Goal: Transaction & Acquisition: Purchase product/service

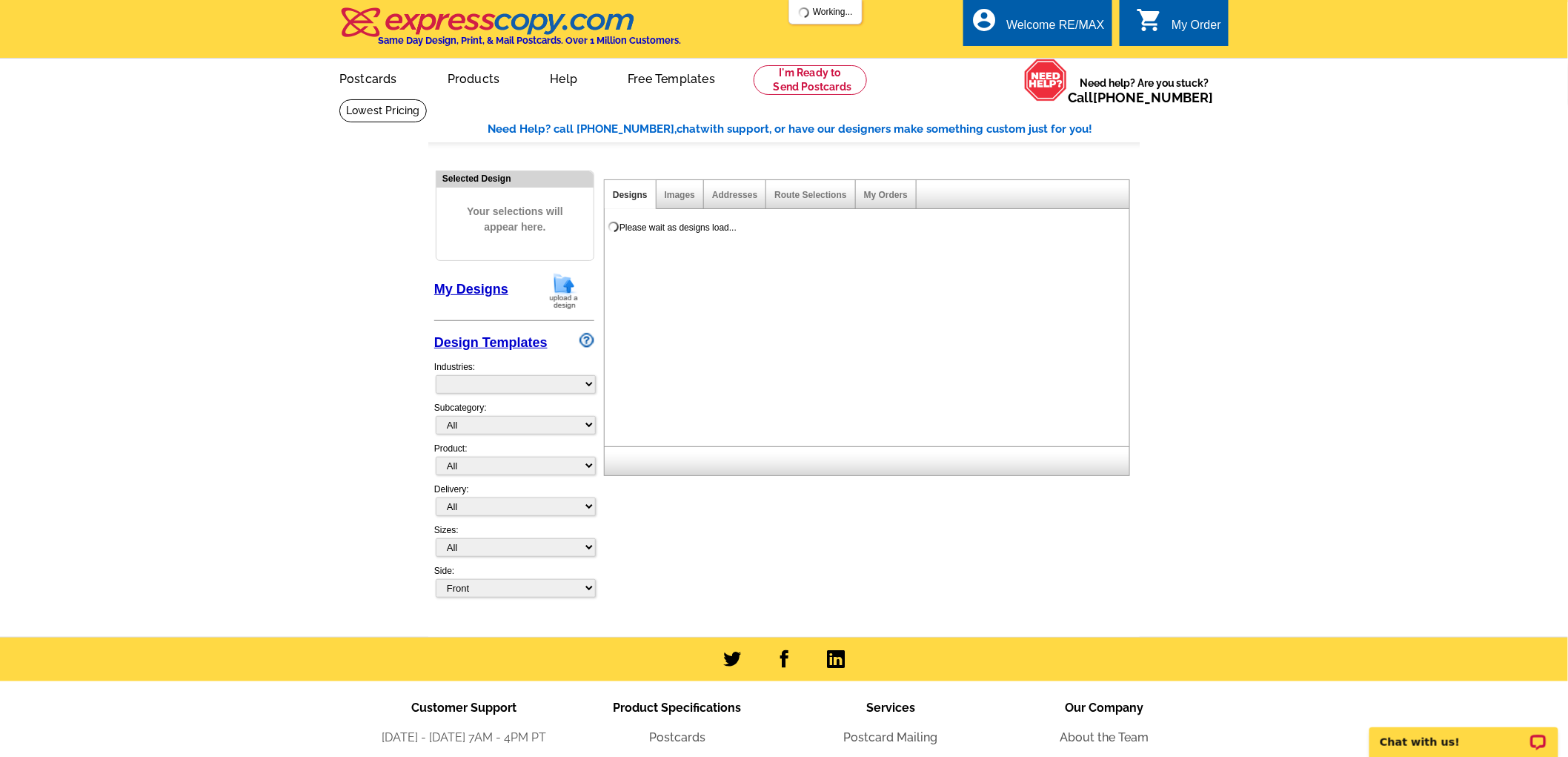
select select "785"
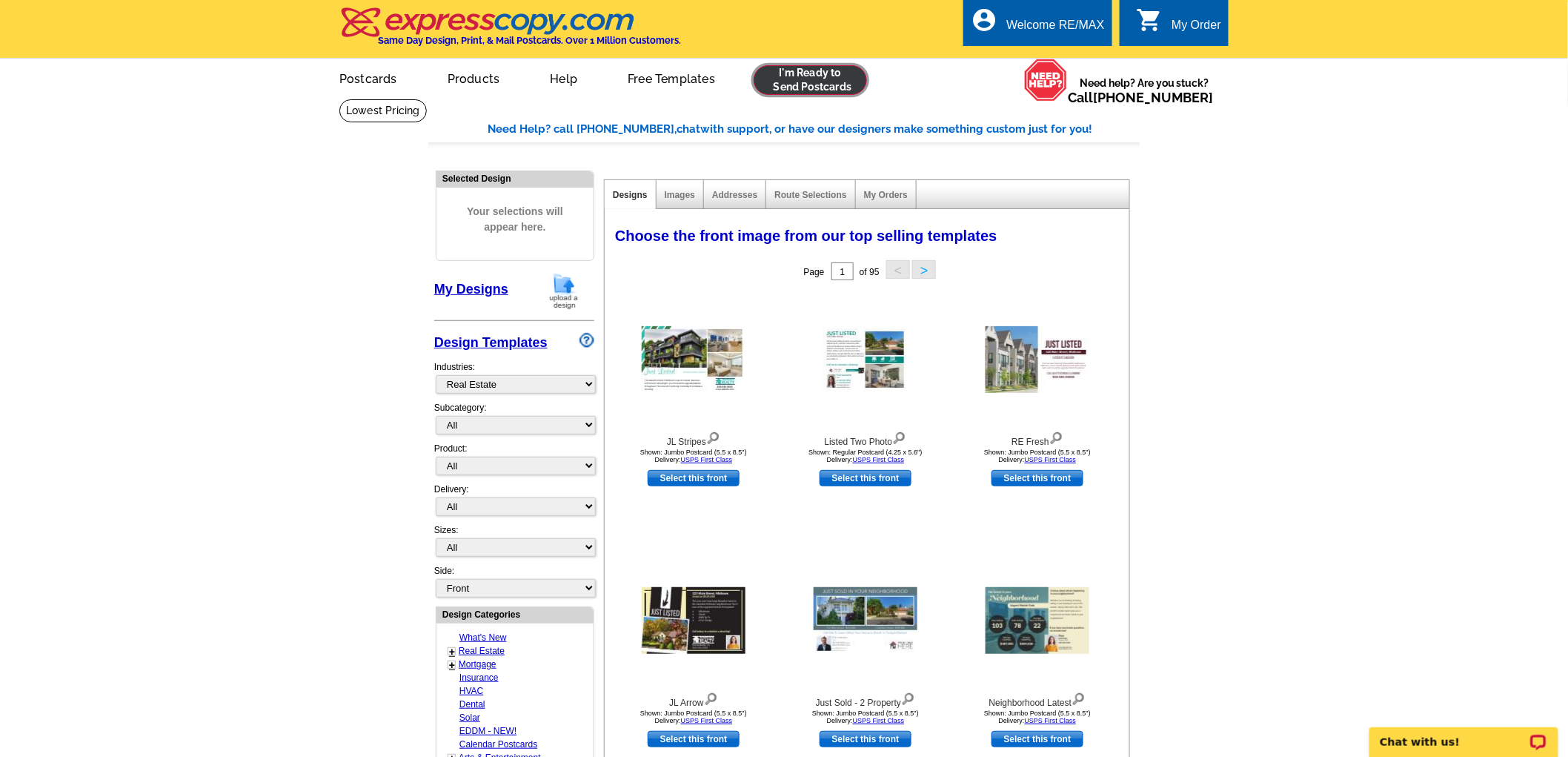
click at [824, 88] on link at bounding box center [811, 81] width 113 height 30
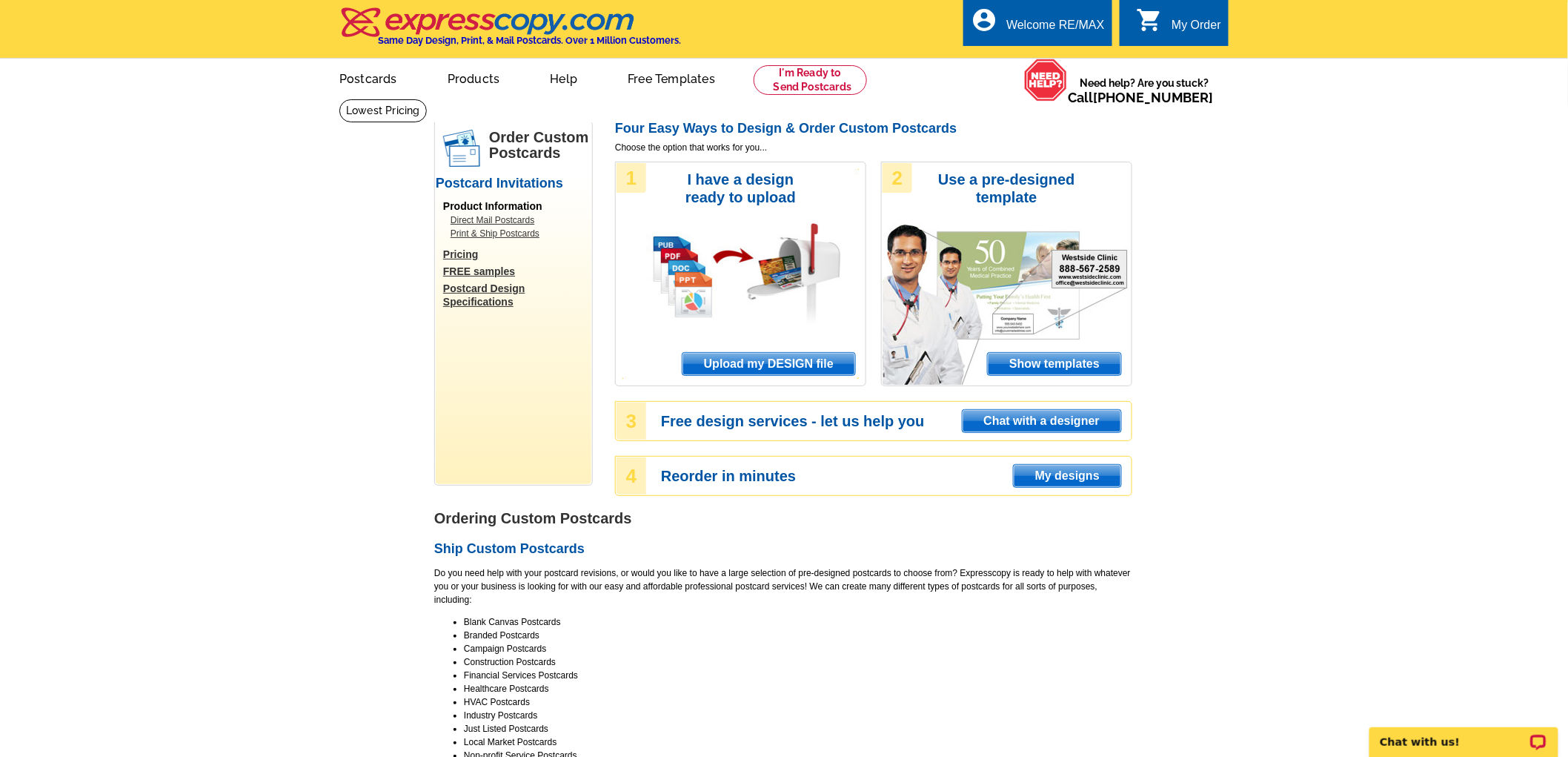
click at [779, 359] on span "Upload my DESIGN file" at bounding box center [768, 364] width 173 height 22
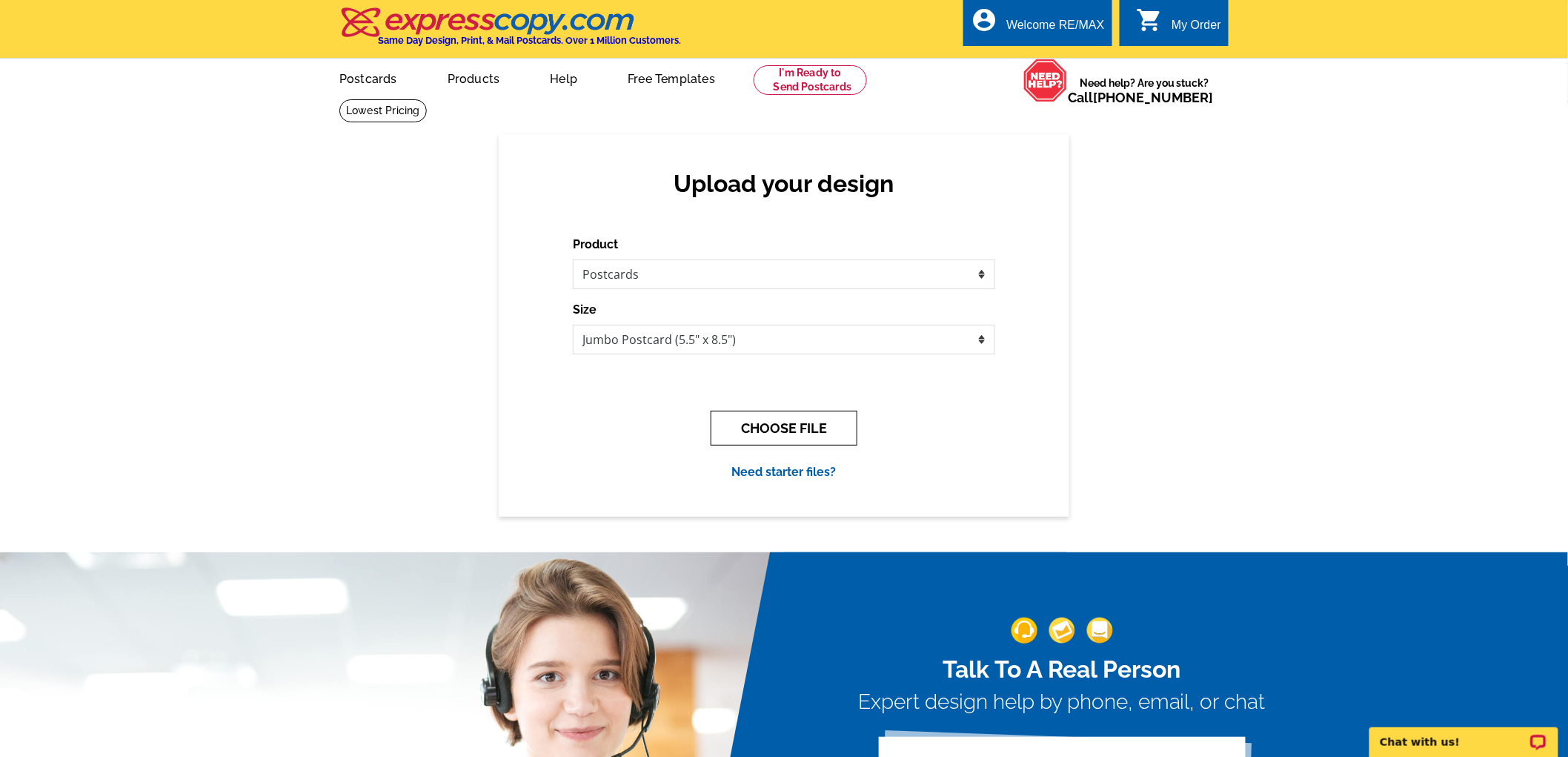
click at [769, 429] on button "CHOOSE FILE" at bounding box center [784, 428] width 147 height 35
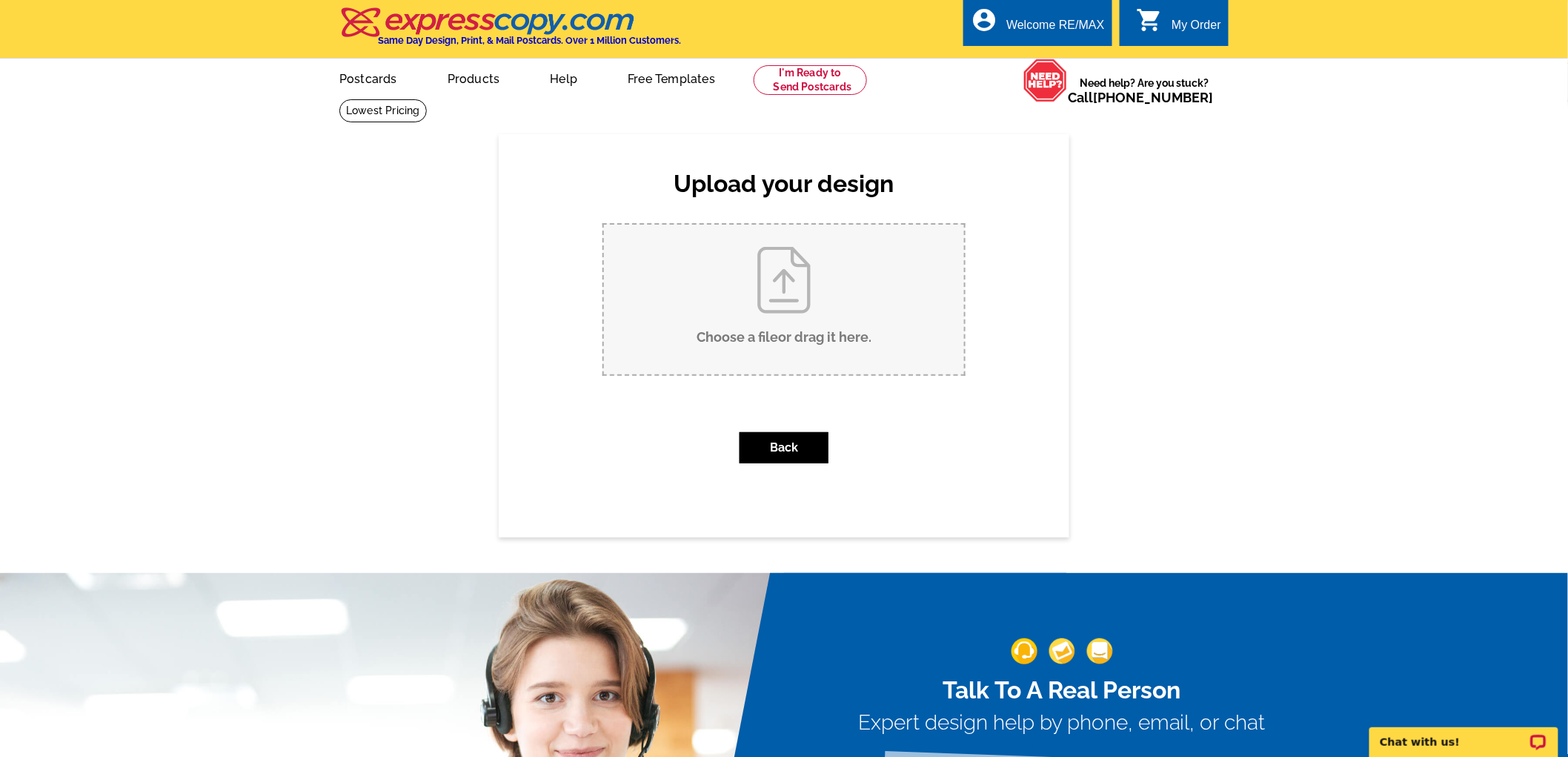
click at [791, 313] on input "Choose a file or drag it here ." at bounding box center [784, 299] width 360 height 150
type input "C:\fakepath\840 west shore-listed postcard.pdf"
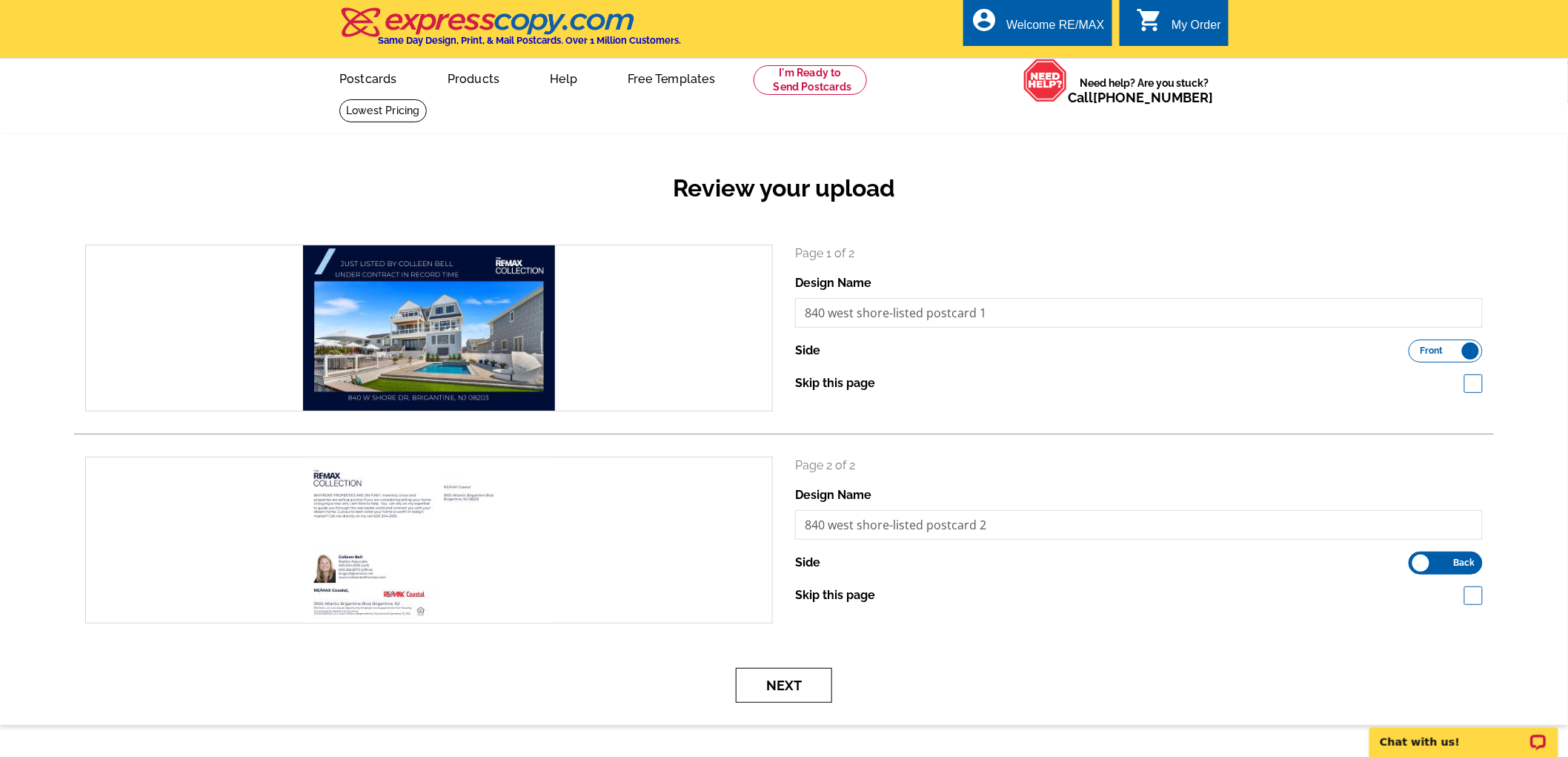
click at [797, 684] on button "Next" at bounding box center [784, 685] width 96 height 35
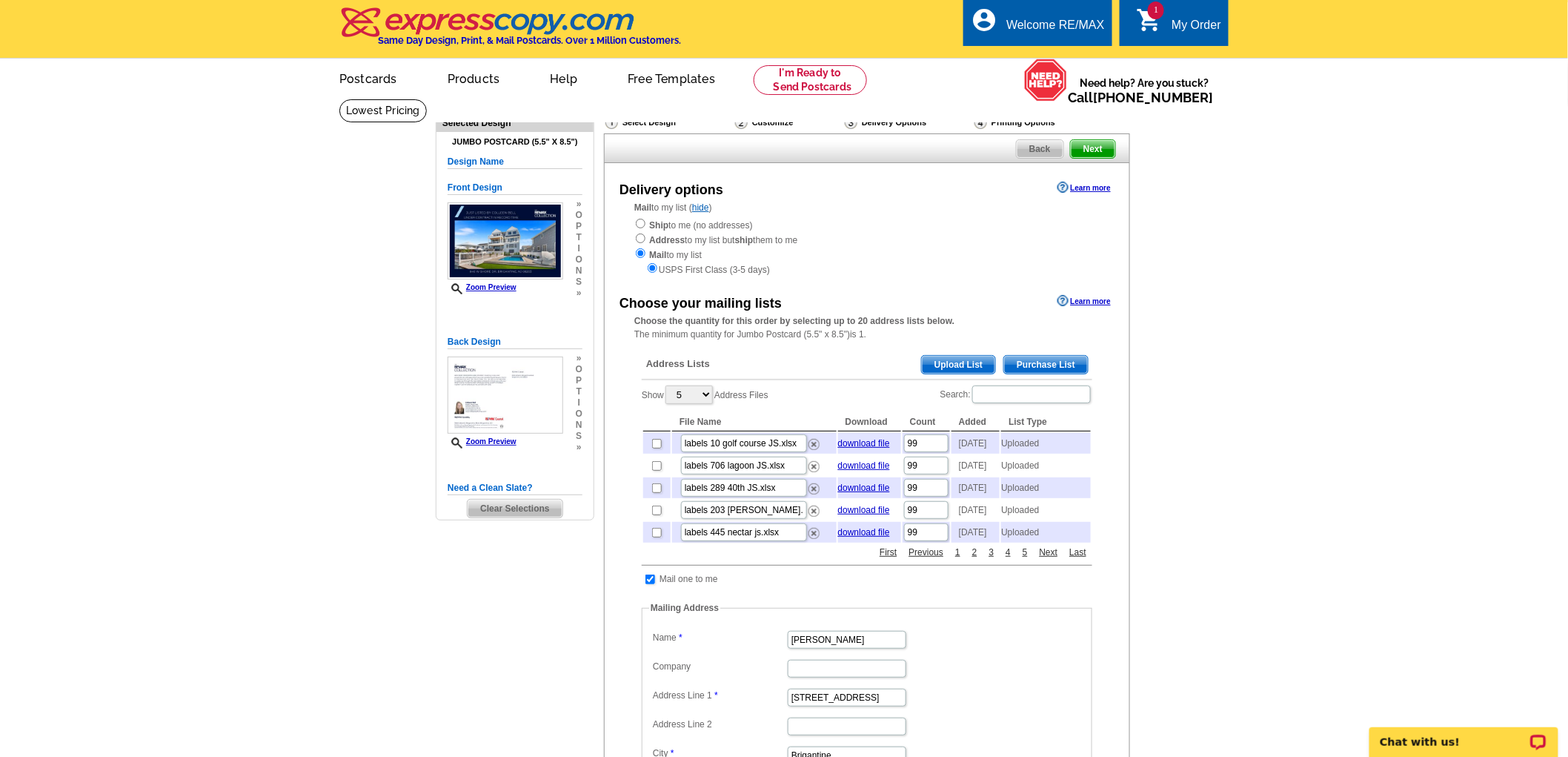
click at [957, 366] on span "Upload List" at bounding box center [958, 365] width 73 height 18
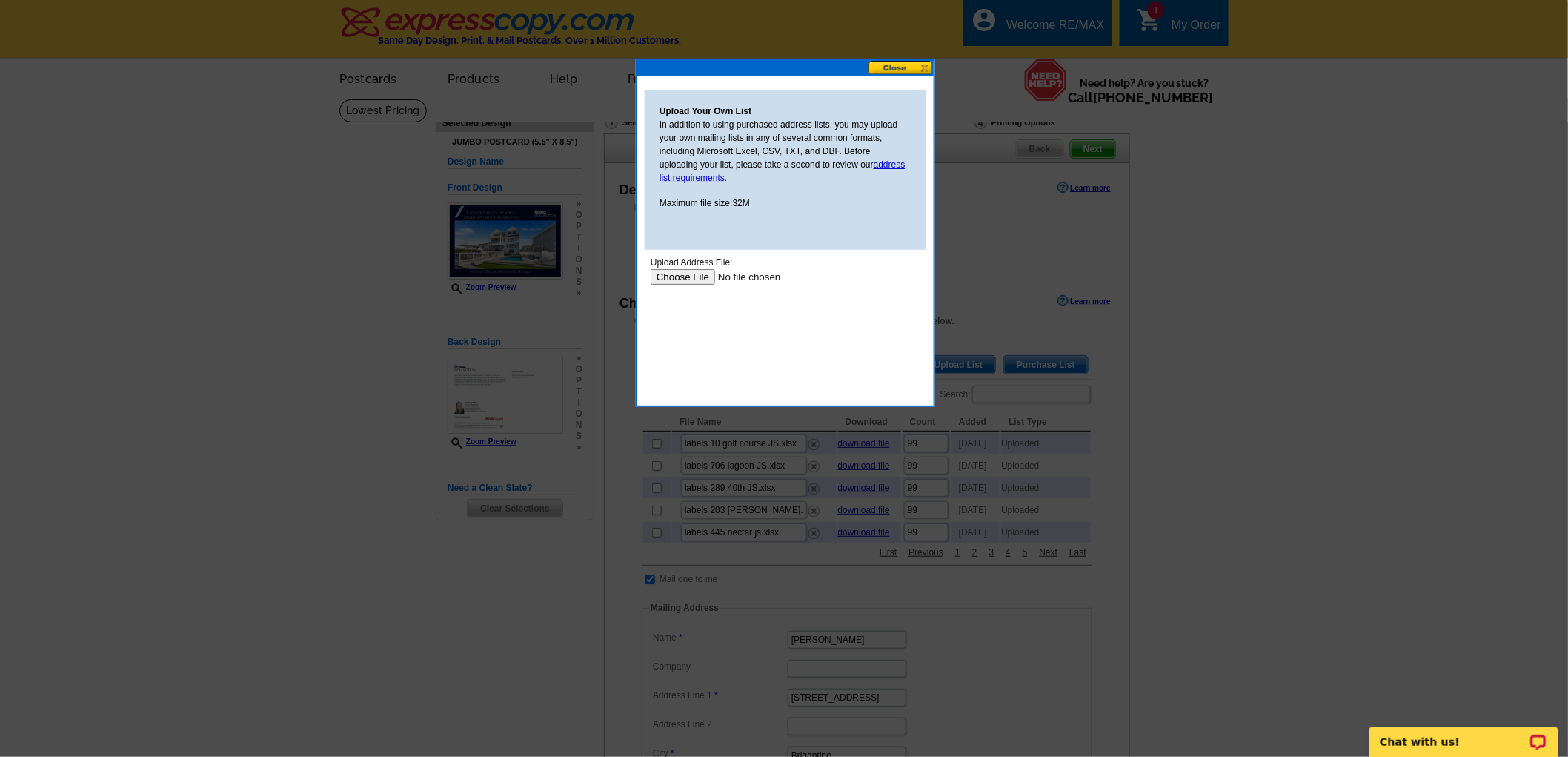
click at [691, 272] on input "file" at bounding box center [744, 276] width 188 height 16
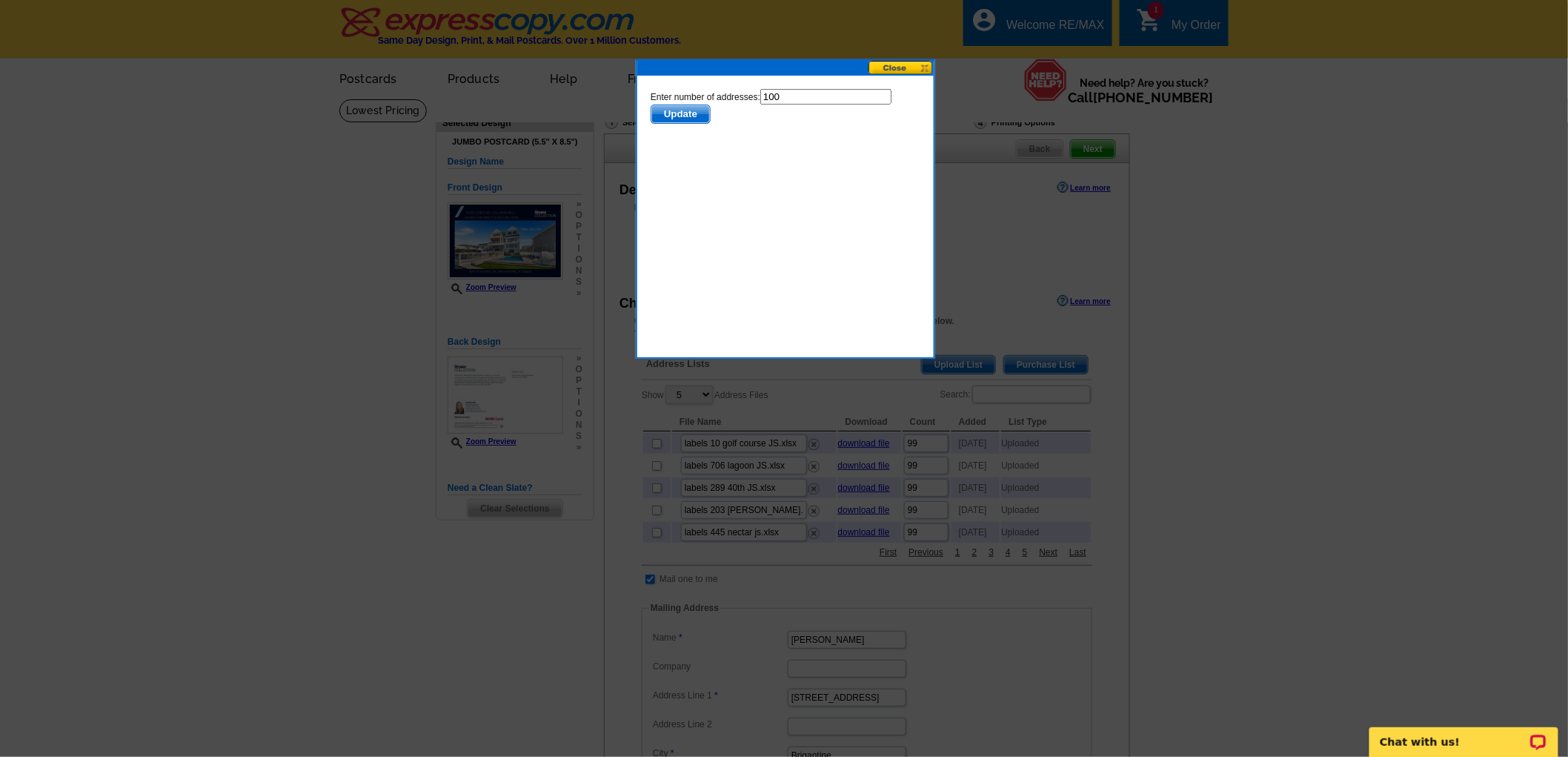
drag, startPoint x: 738, startPoint y: 102, endPoint x: 683, endPoint y: 95, distance: 55.4
click at [680, 108] on form "Enter number of addresses: 100 Update" at bounding box center [785, 105] width 270 height 35
type input "99"
click at [670, 118] on span "Update" at bounding box center [680, 113] width 58 height 18
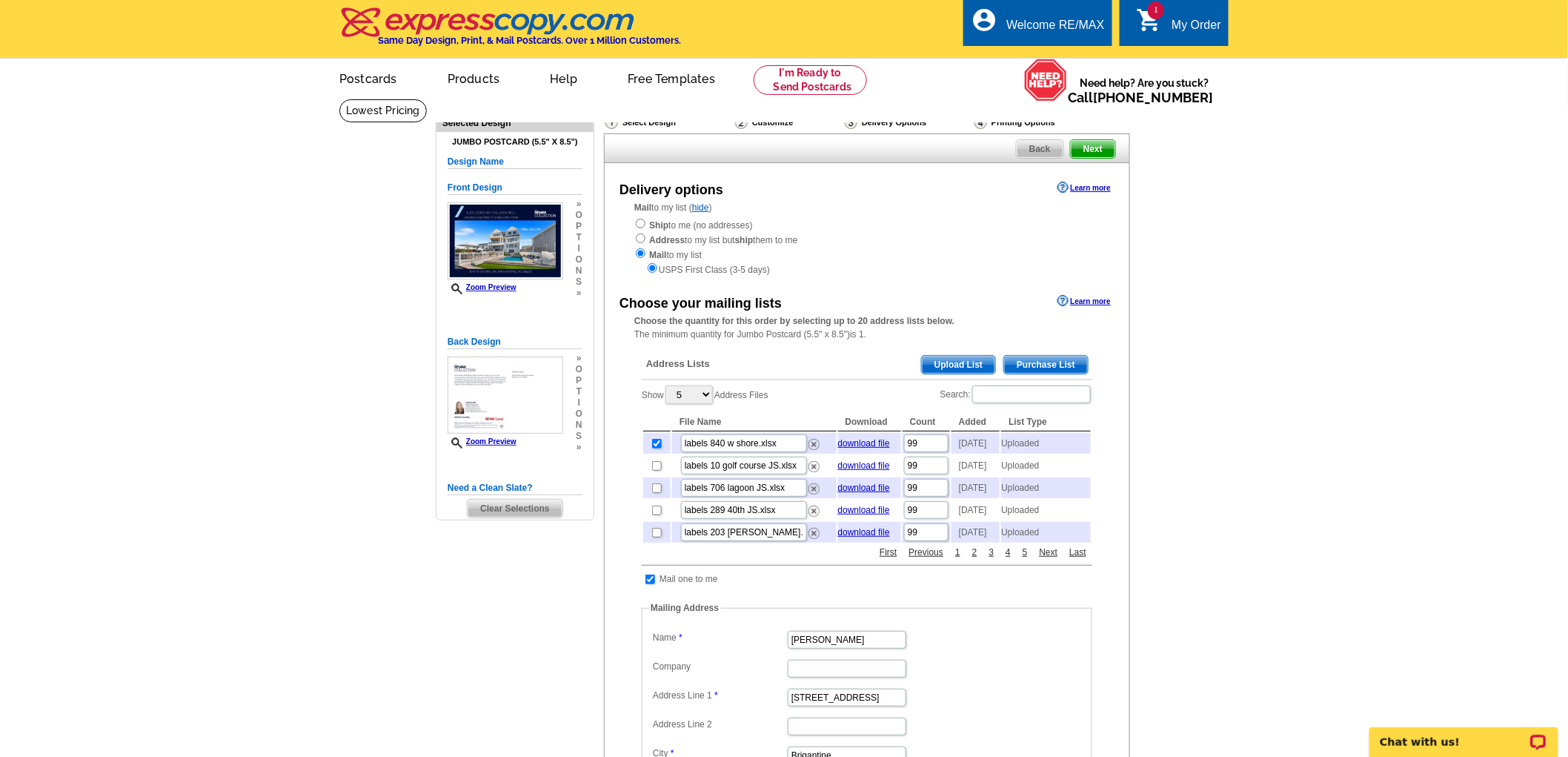
click at [1093, 146] on span "Next" at bounding box center [1093, 149] width 44 height 18
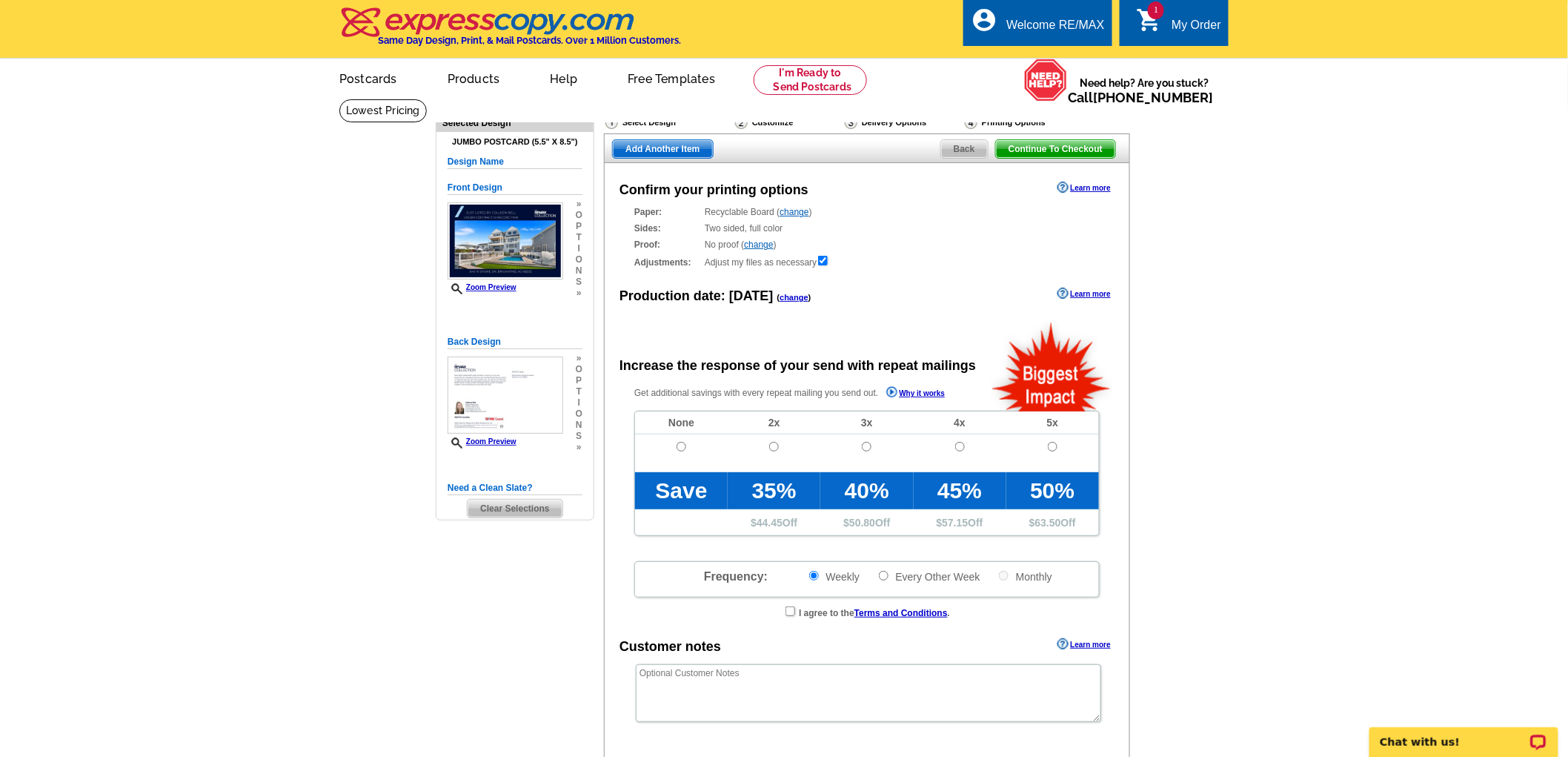
radio input "false"
click at [680, 450] on input "radio" at bounding box center [681, 446] width 10 height 10
radio input "true"
click at [1058, 150] on span "Continue To Checkout" at bounding box center [1056, 149] width 119 height 18
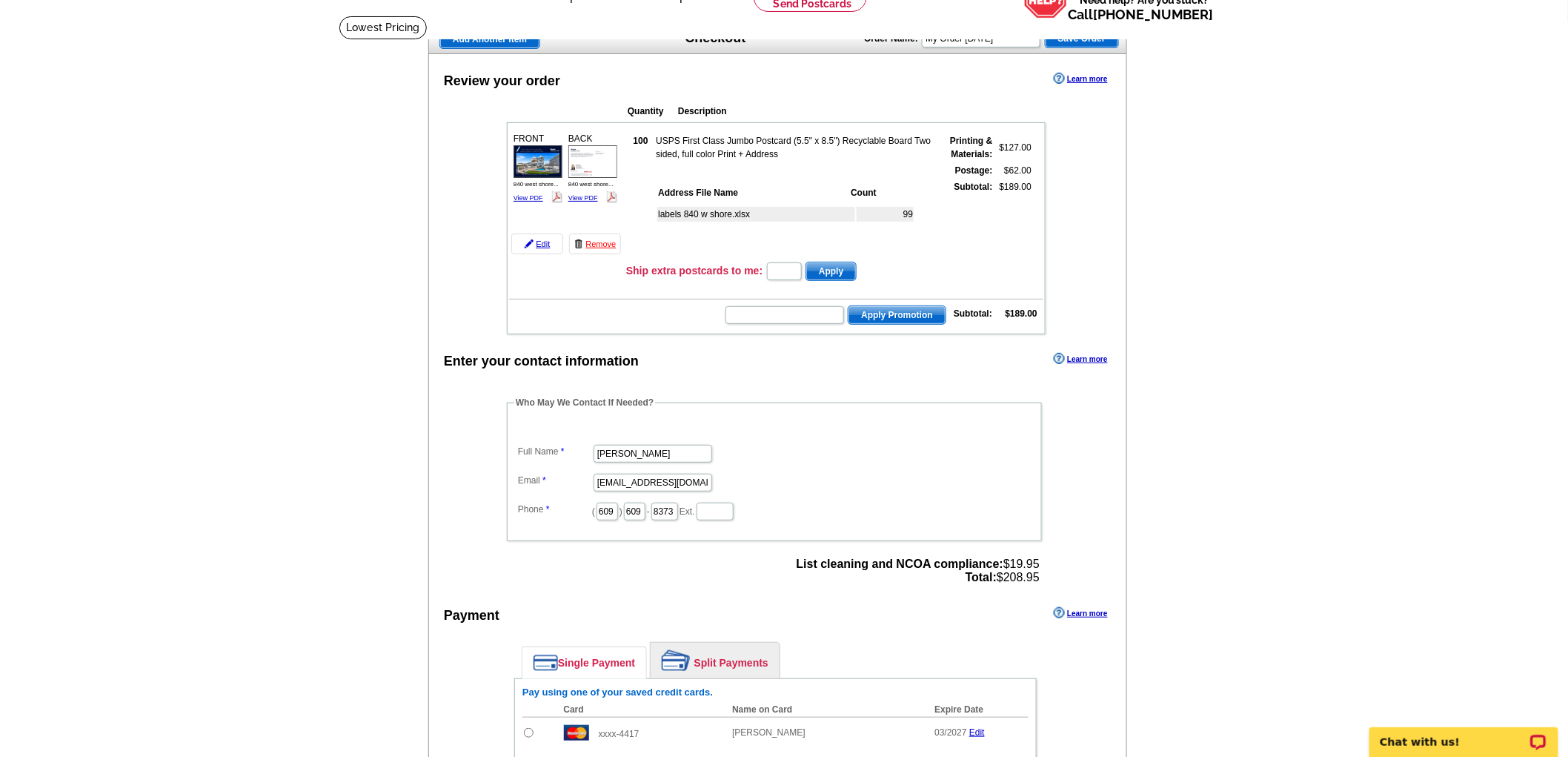
scroll to position [82, 0]
click at [788, 308] on input "text" at bounding box center [785, 316] width 119 height 18
type input "REM40"
click at [888, 313] on span "Apply Promotion" at bounding box center [897, 316] width 97 height 18
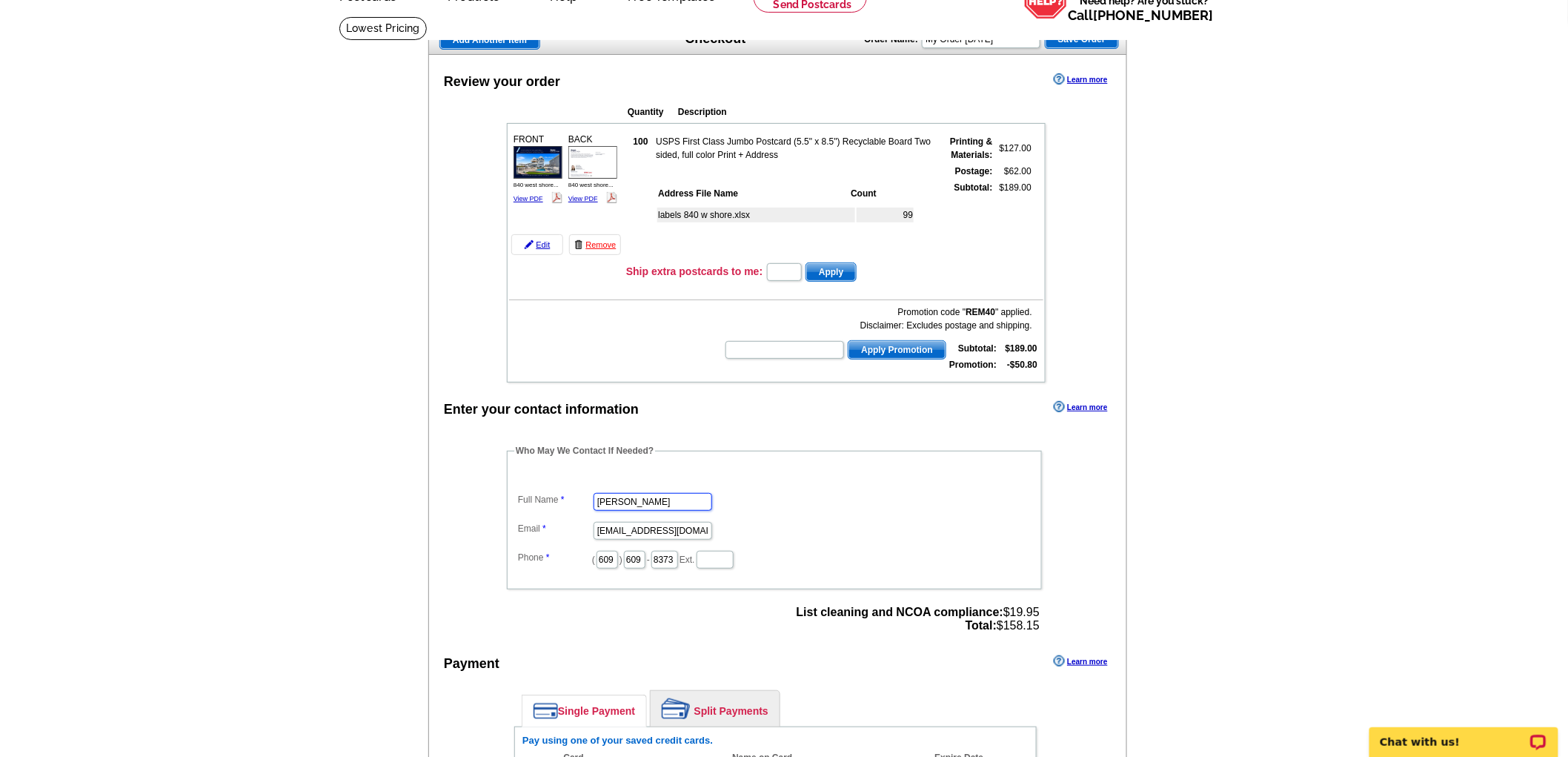
drag, startPoint x: 669, startPoint y: 488, endPoint x: 565, endPoint y: 509, distance: 106.1
click at [565, 509] on dl "Full Name Frank Cossio Email tracyrossini@gmail.com Phone ( 609 ) 609 - 8373 Ex…" at bounding box center [774, 520] width 520 height 100
type input "[PERSON_NAME]"
click at [838, 490] on dd "[PERSON_NAME]" at bounding box center [774, 501] width 520 height 23
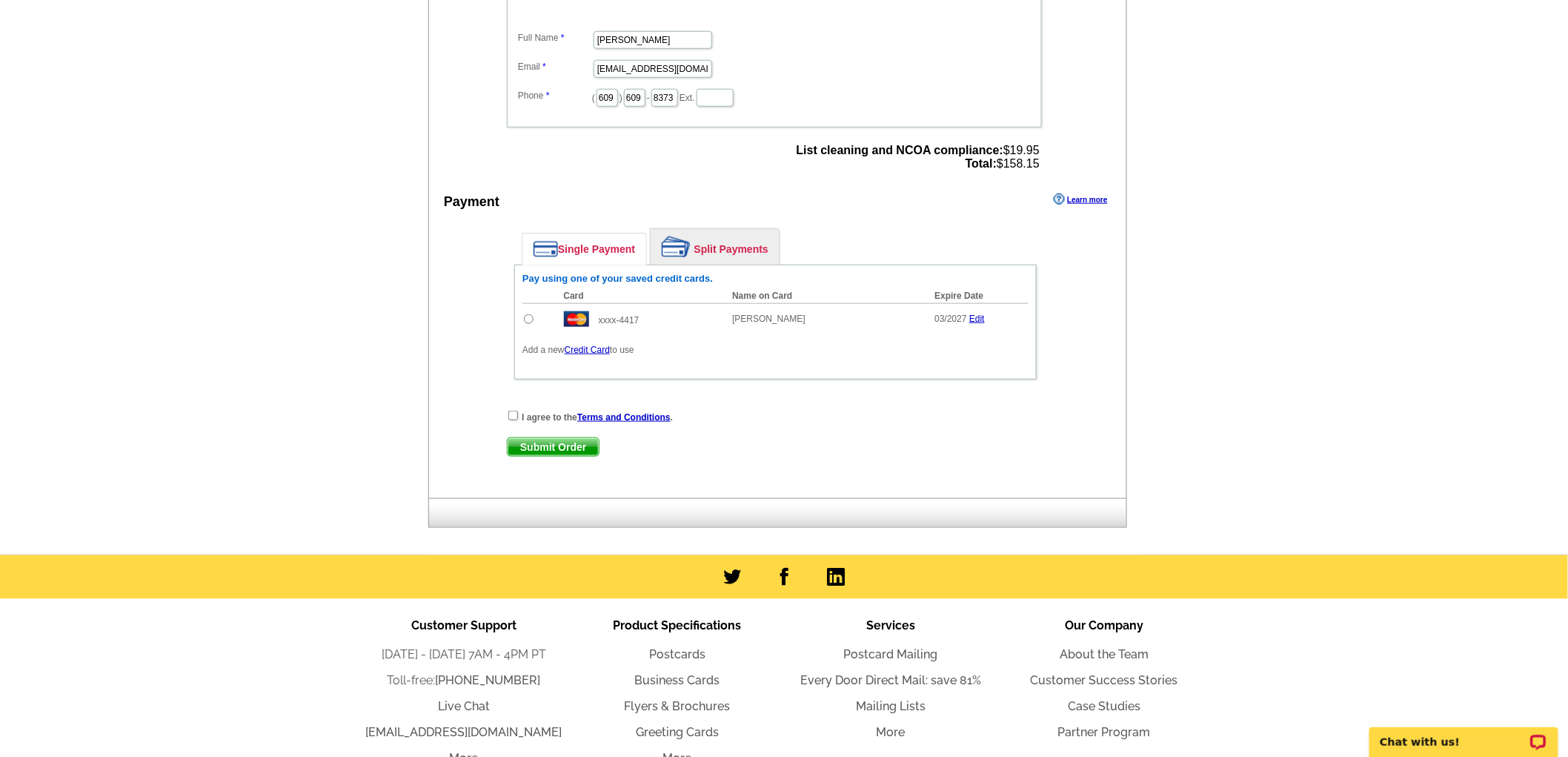
scroll to position [576, 0]
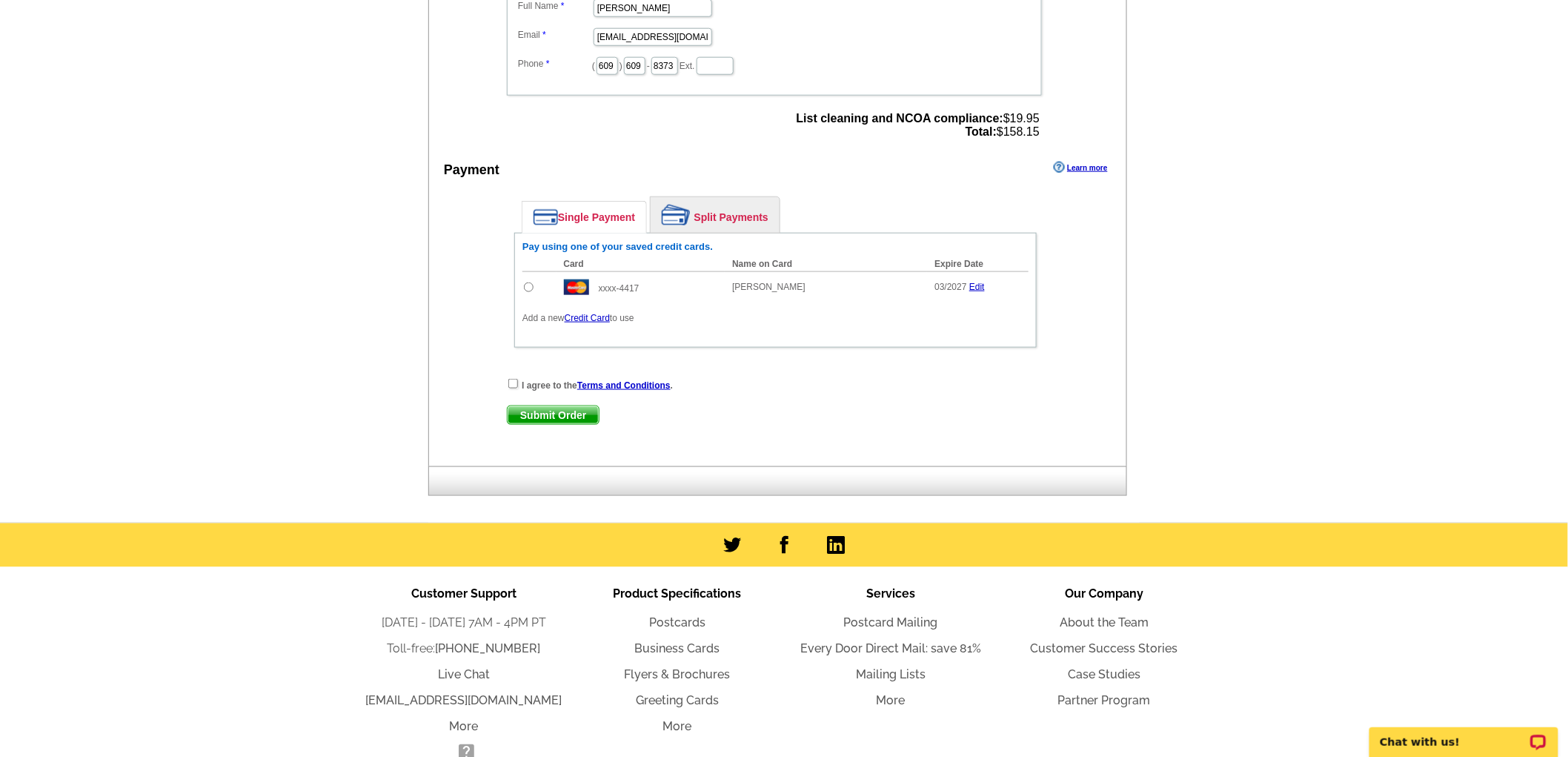
click at [525, 282] on td at bounding box center [540, 287] width 35 height 31
click at [527, 282] on input "radio" at bounding box center [528, 287] width 10 height 10
radio input "true"
click at [514, 379] on input "checkbox" at bounding box center [513, 383] width 10 height 10
checkbox input "true"
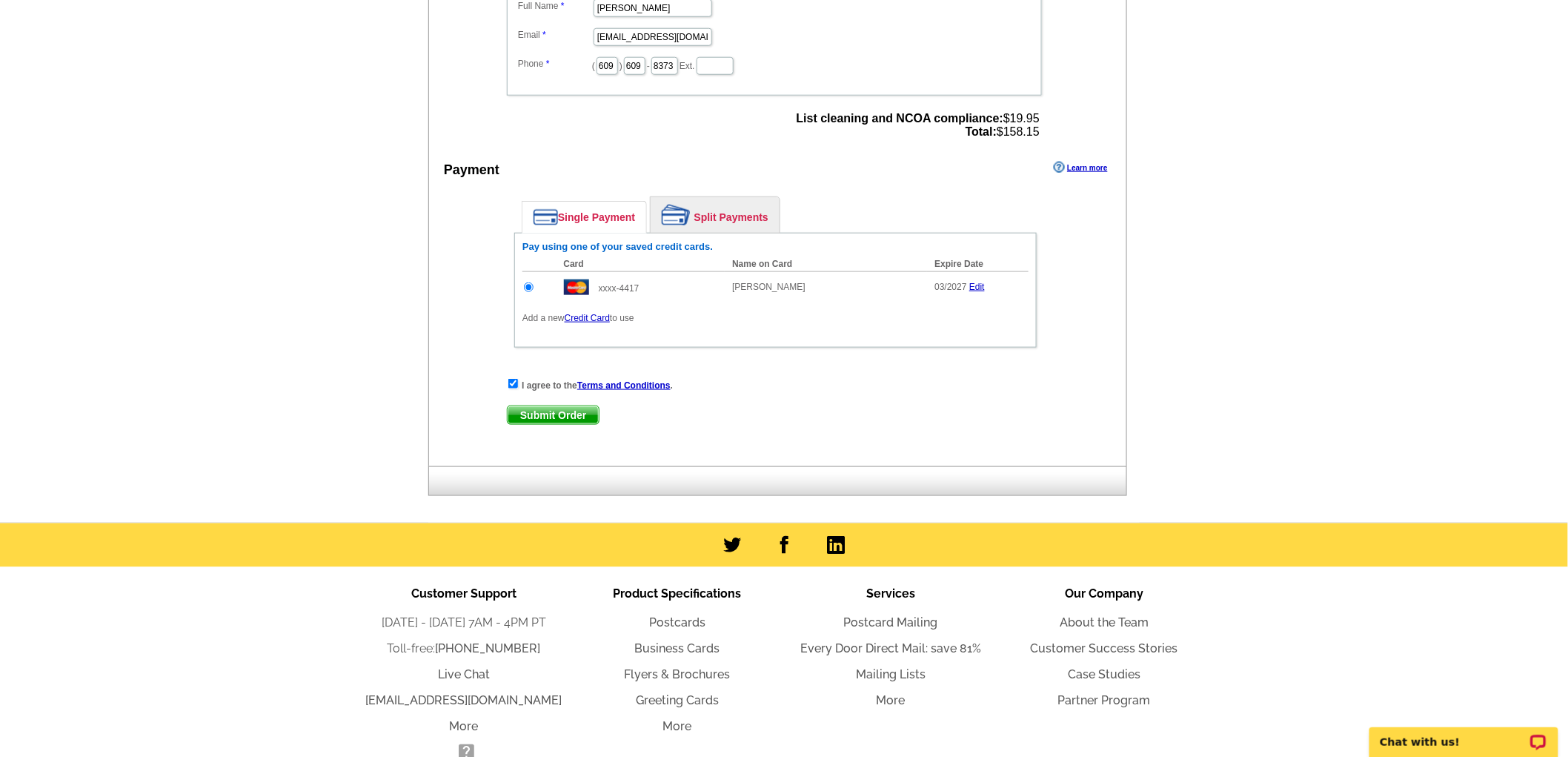
click at [573, 406] on span "Submit Order" at bounding box center [553, 415] width 91 height 18
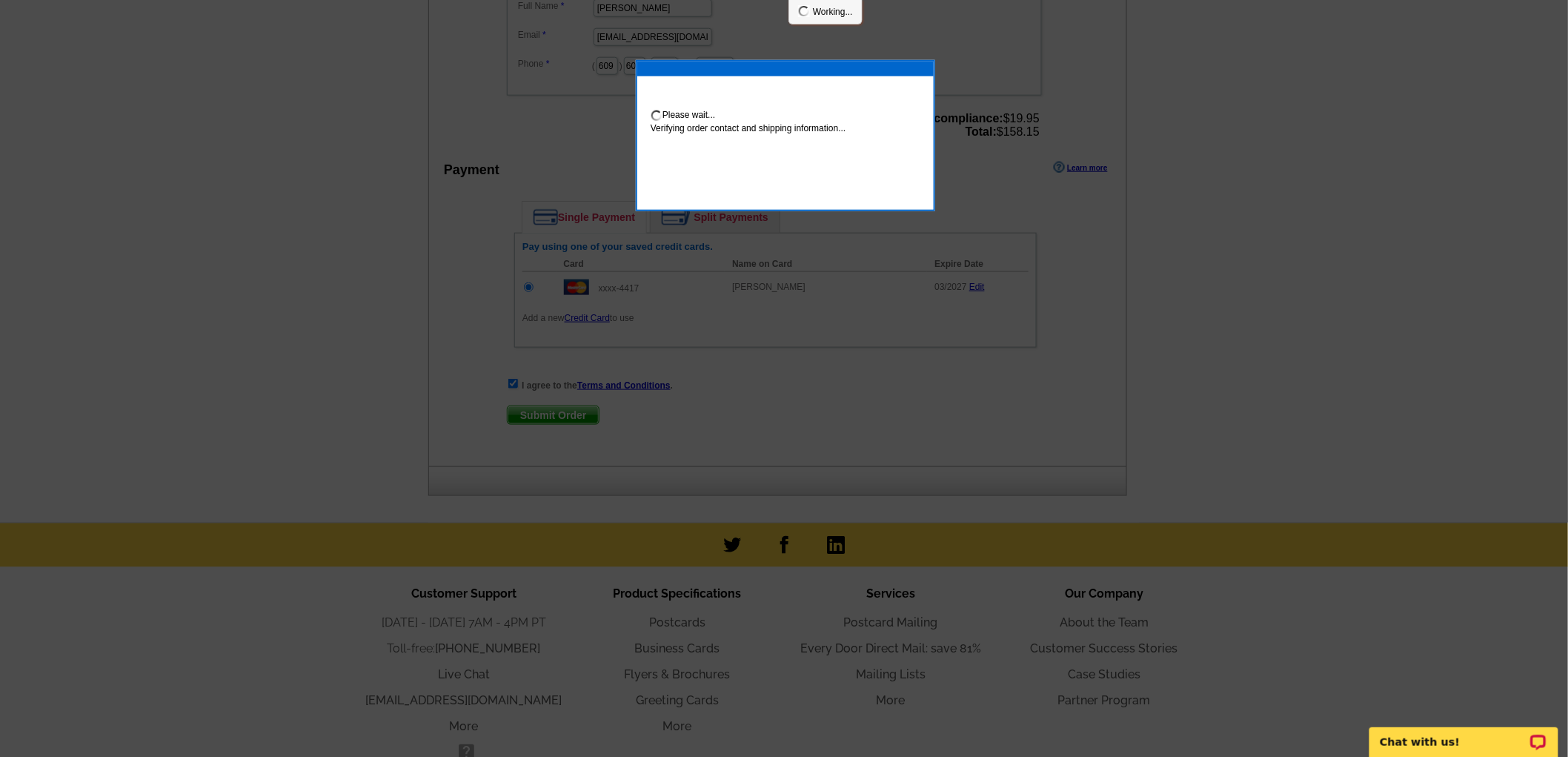
scroll to position [571, 0]
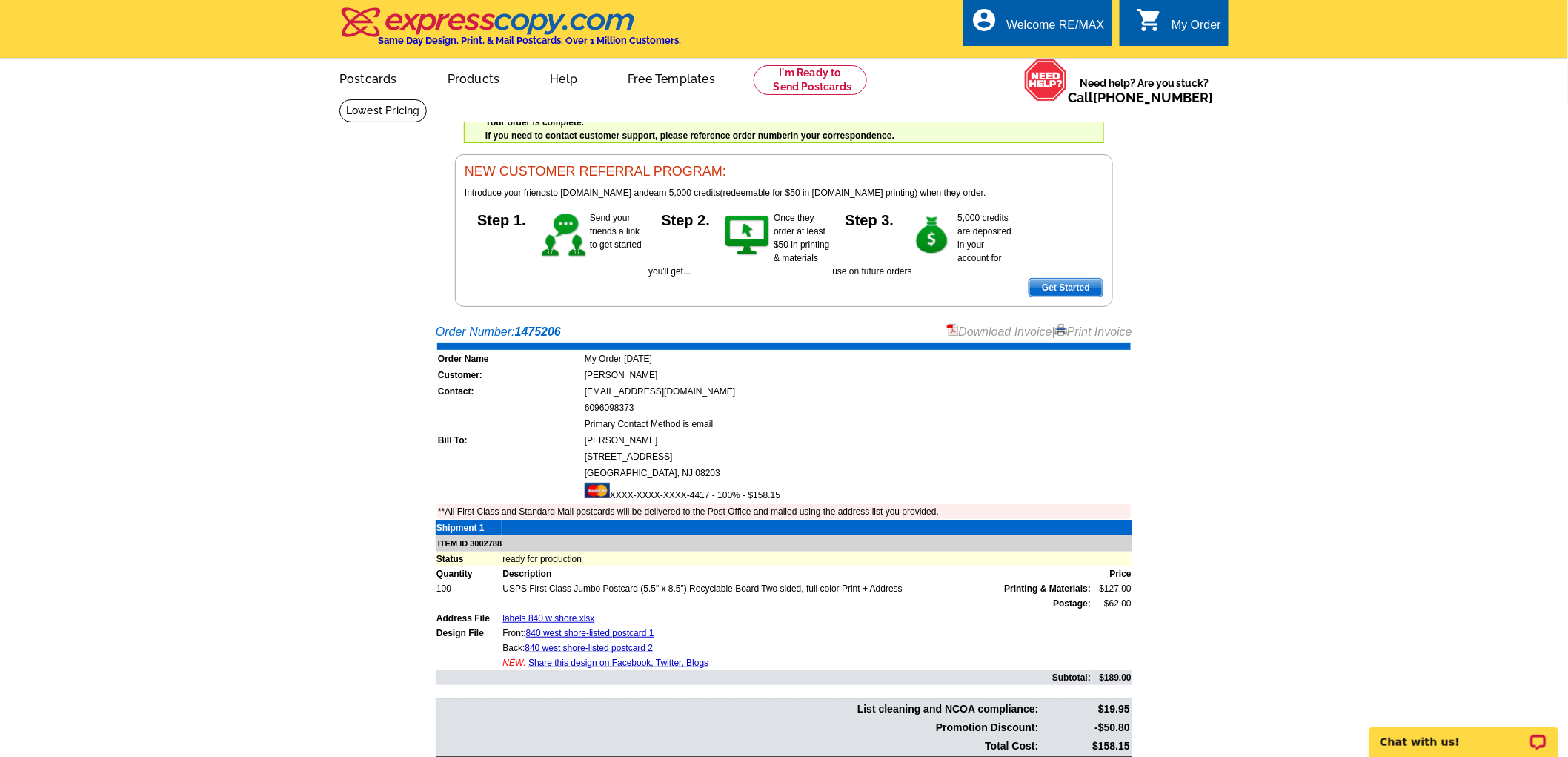
click at [996, 331] on link "Download Invoice" at bounding box center [999, 332] width 105 height 12
